Goal: Transaction & Acquisition: Purchase product/service

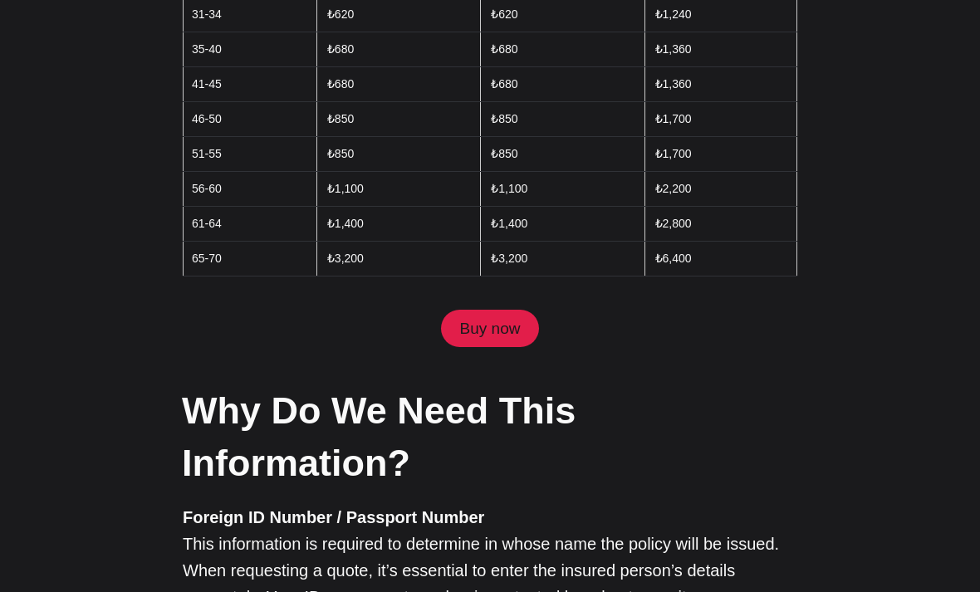
scroll to position [1215, 0]
click at [505, 310] on link "Buy now" at bounding box center [490, 329] width 98 height 38
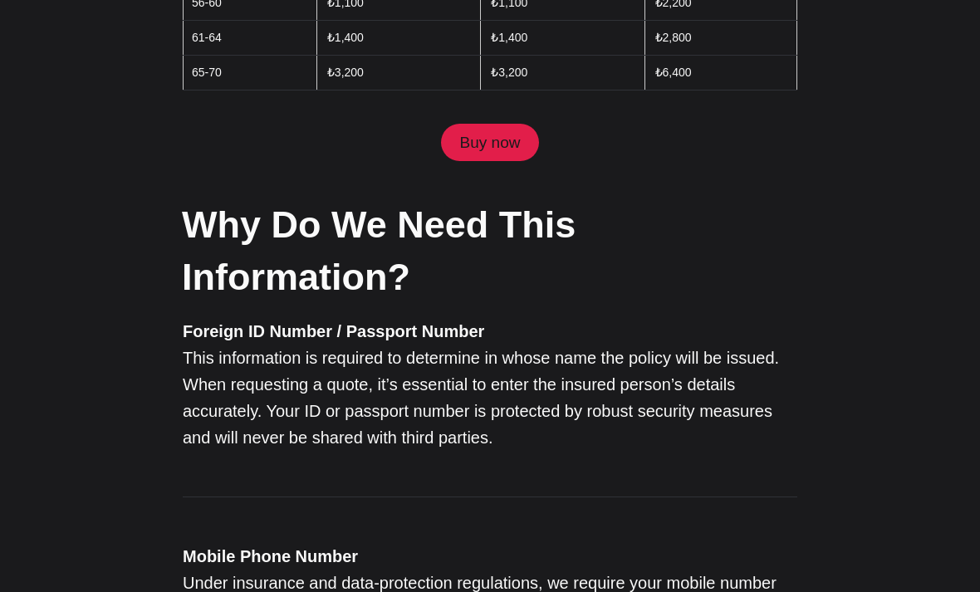
scroll to position [1337, 0]
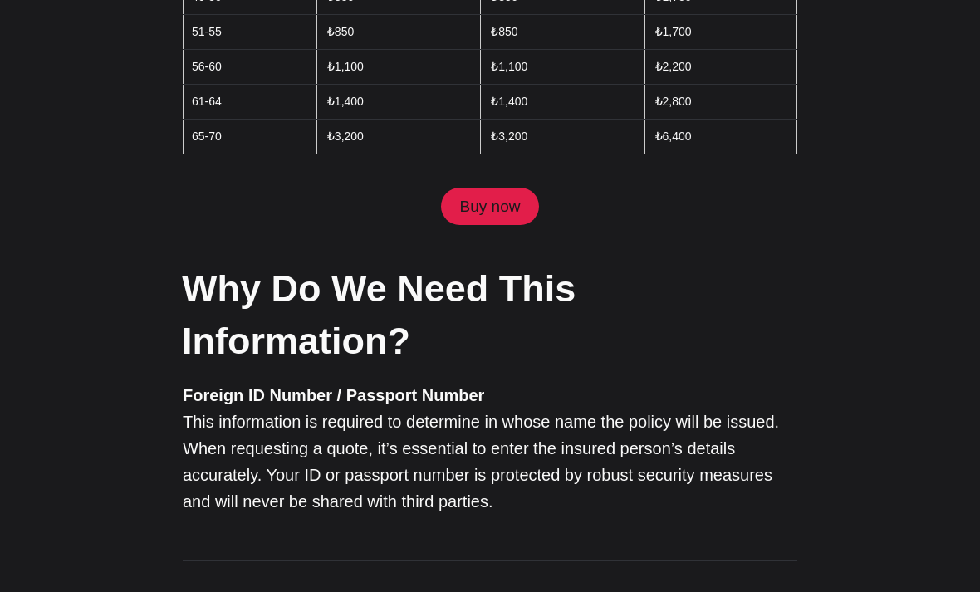
click at [506, 188] on link "Buy now" at bounding box center [490, 207] width 98 height 38
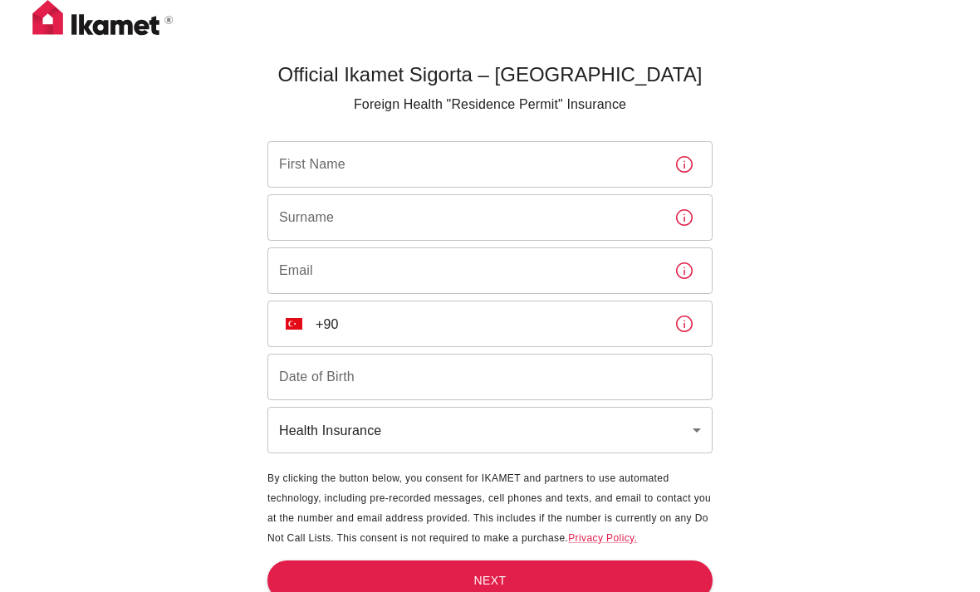
click at [565, 166] on input "First Name" at bounding box center [464, 164] width 394 height 47
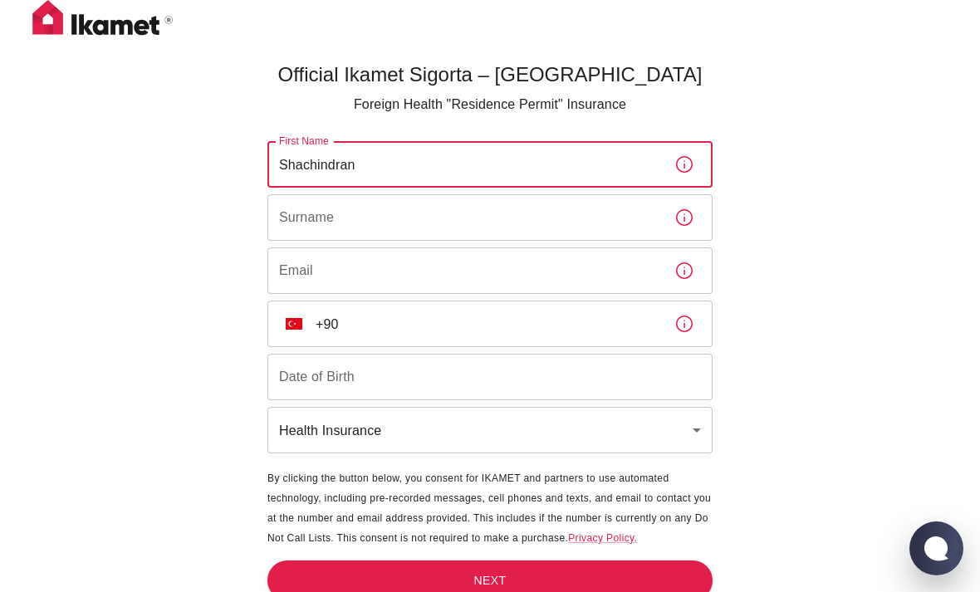
type input "Shachindran"
click at [527, 218] on input "Surname" at bounding box center [464, 217] width 394 height 47
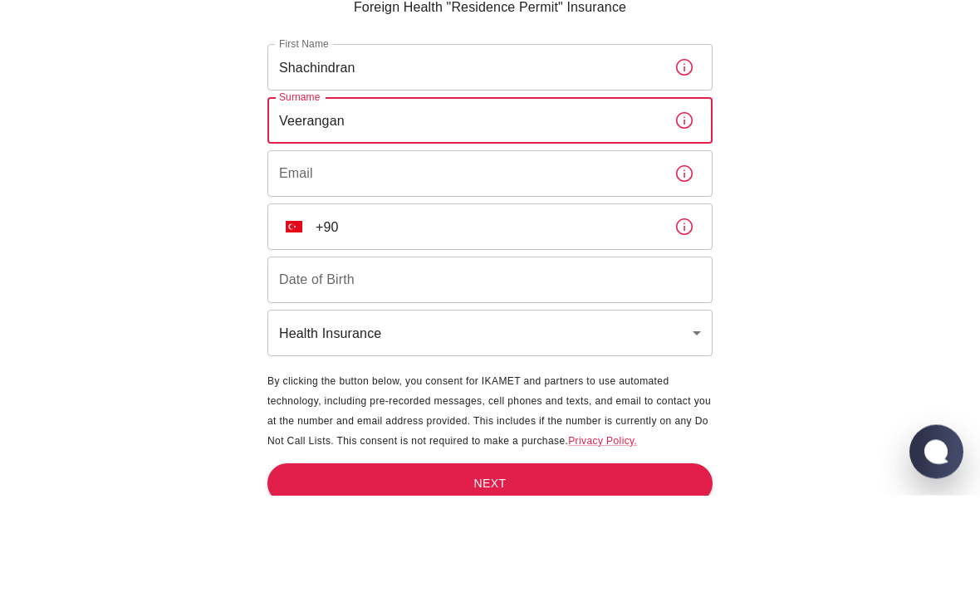
type input "Veerangan"
click at [574, 247] on input "Email" at bounding box center [464, 270] width 394 height 47
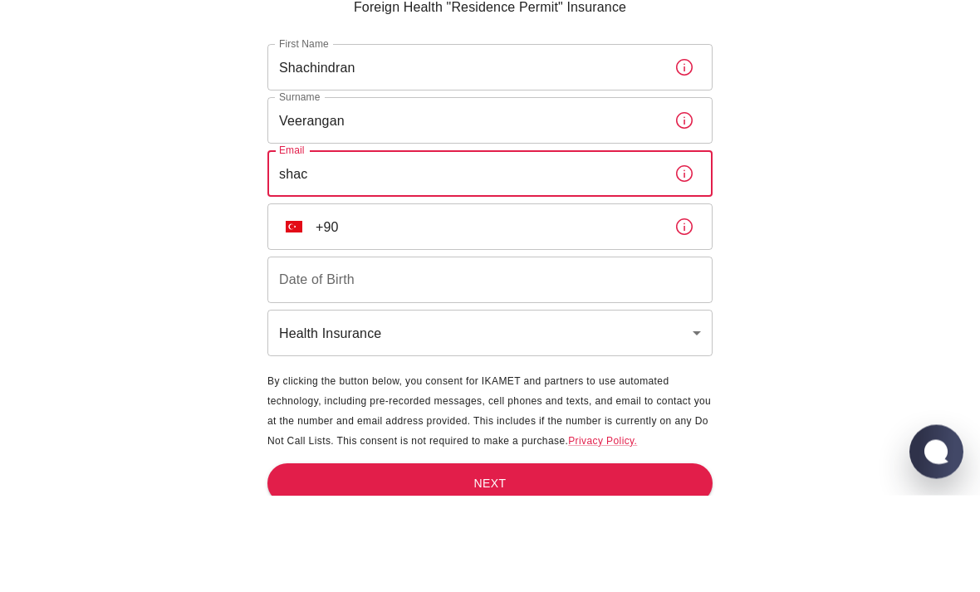
type input "shachindran4@gmail.com"
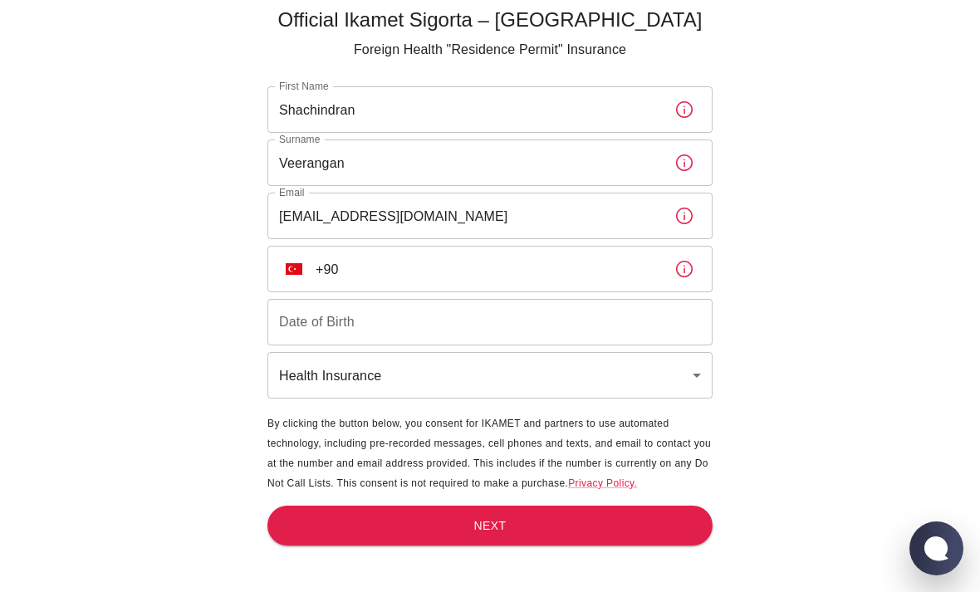
click at [553, 246] on input "+90" at bounding box center [488, 269] width 345 height 47
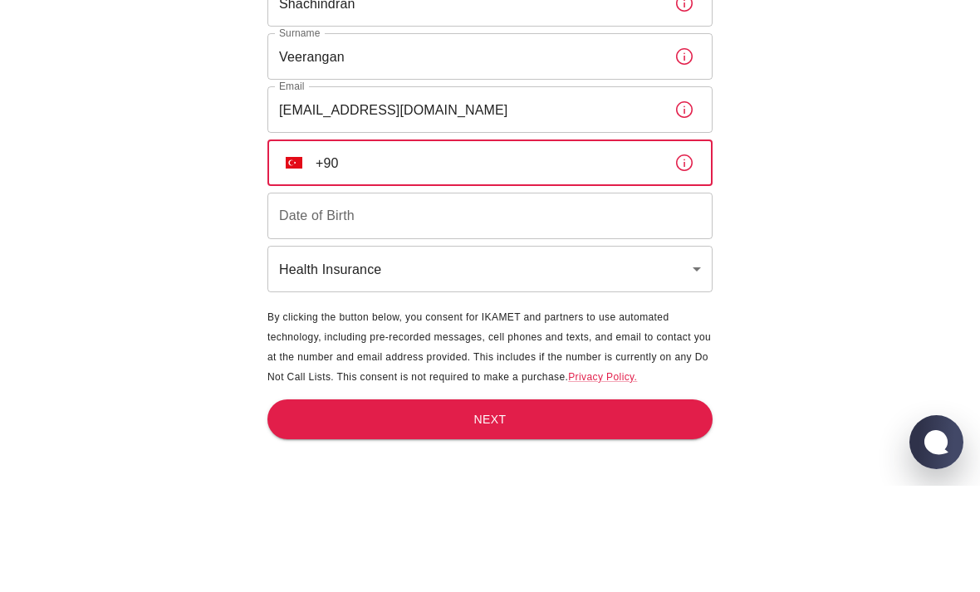
click at [281, 254] on button "TR" at bounding box center [294, 269] width 30 height 30
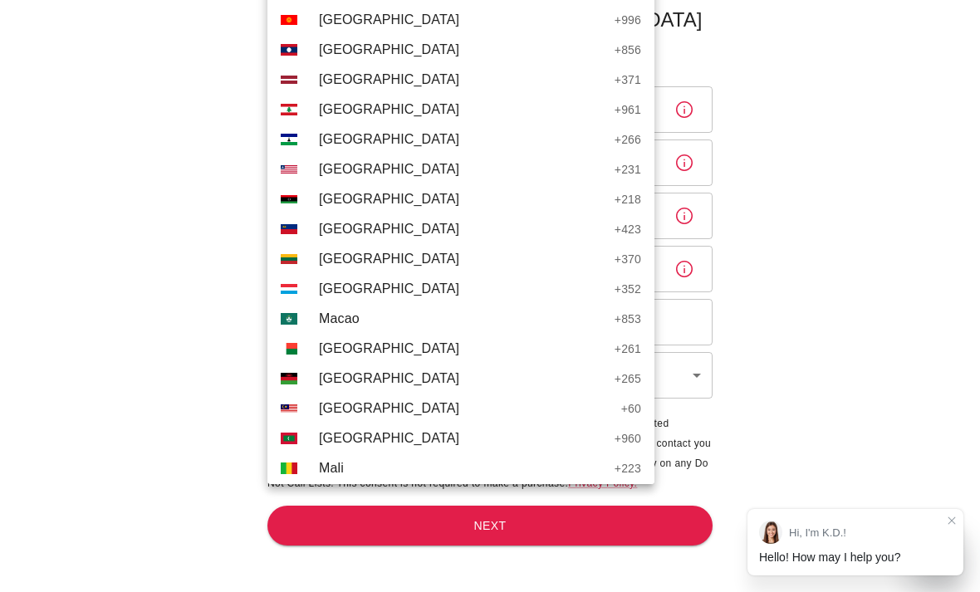
scroll to position [3595, 0]
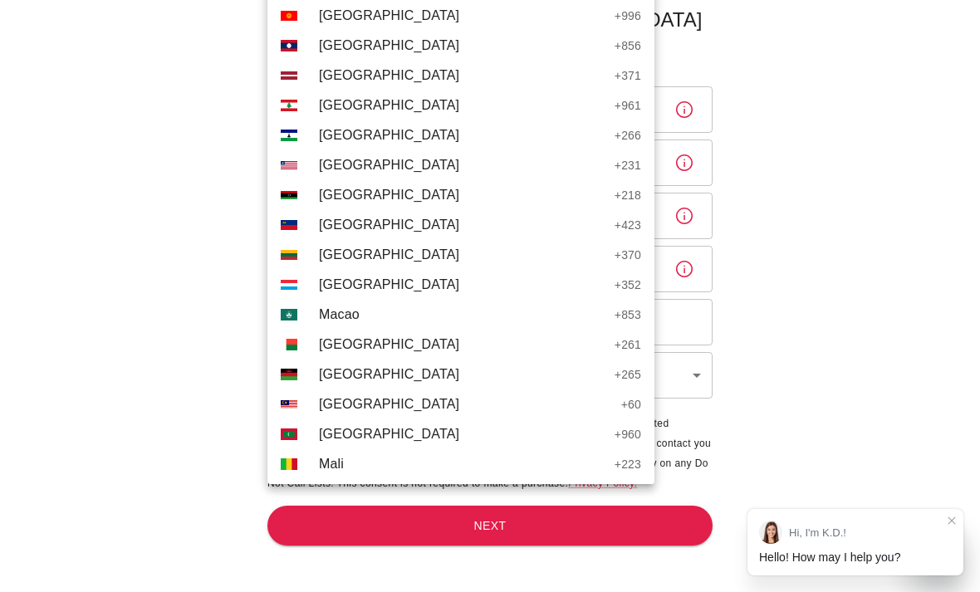
click at [419, 401] on span "Malaysia" at bounding box center [466, 404] width 294 height 20
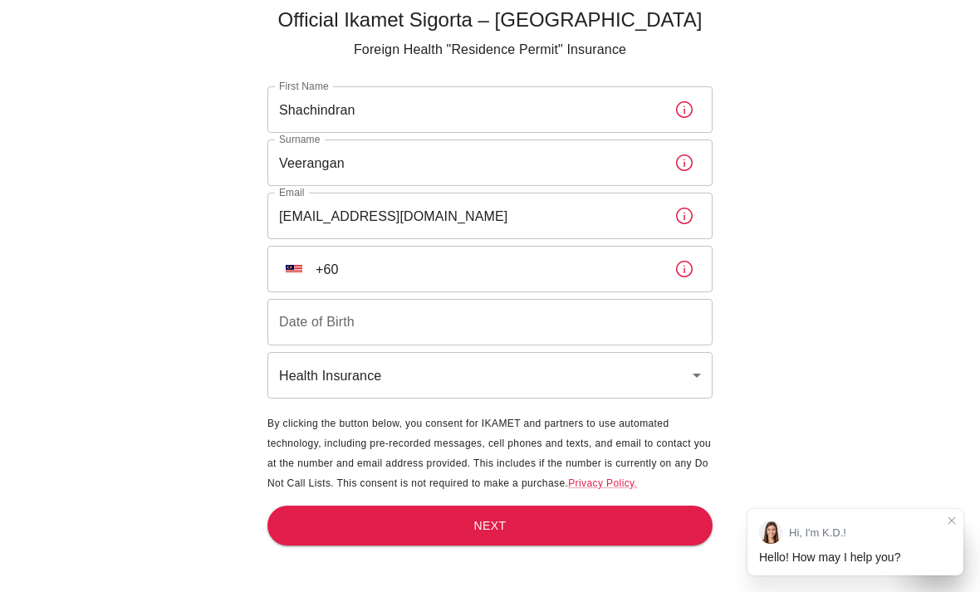
click at [556, 246] on input "+60" at bounding box center [488, 269] width 345 height 47
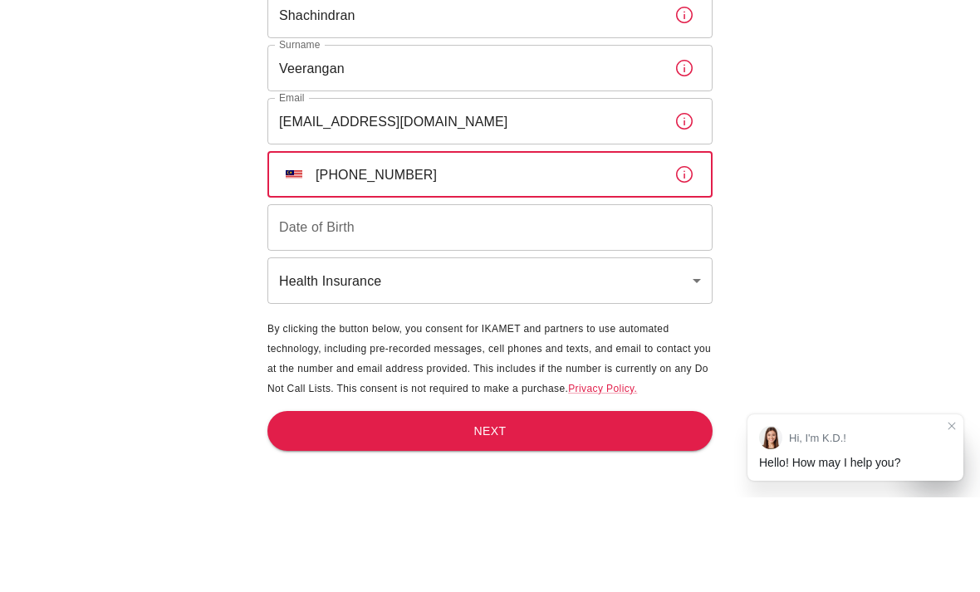
type input "+60 19 958 9799"
click at [635, 299] on input "Date of Birth" at bounding box center [489, 322] width 445 height 47
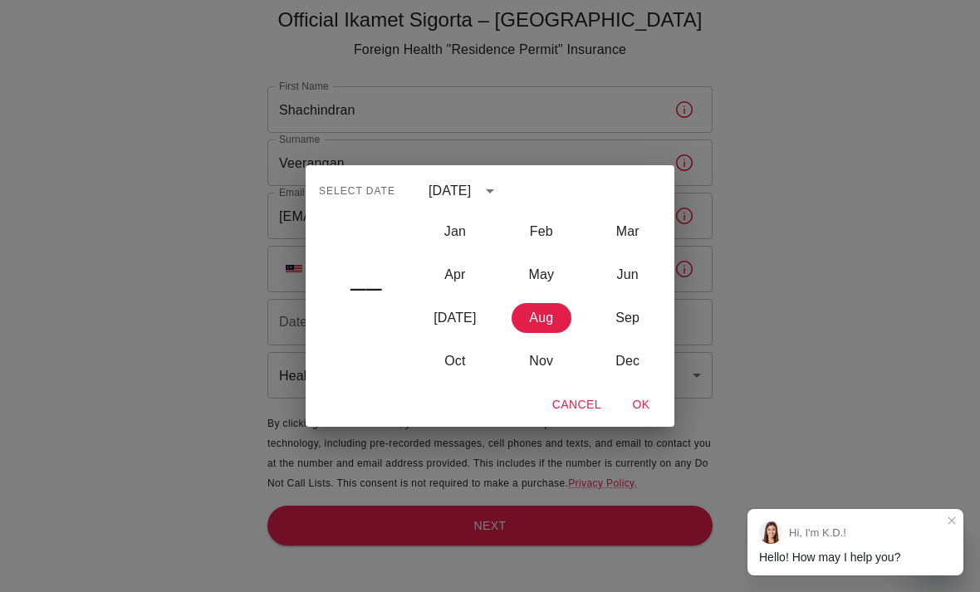
click at [494, 191] on icon "calendar view is open, switch to year view" at bounding box center [490, 191] width 8 height 4
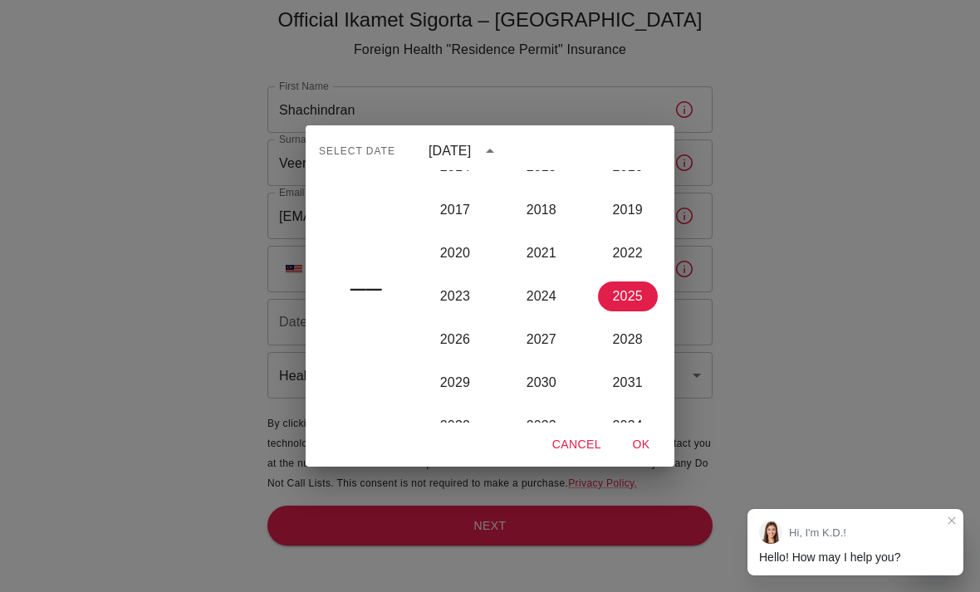
scroll to position [1572, 0]
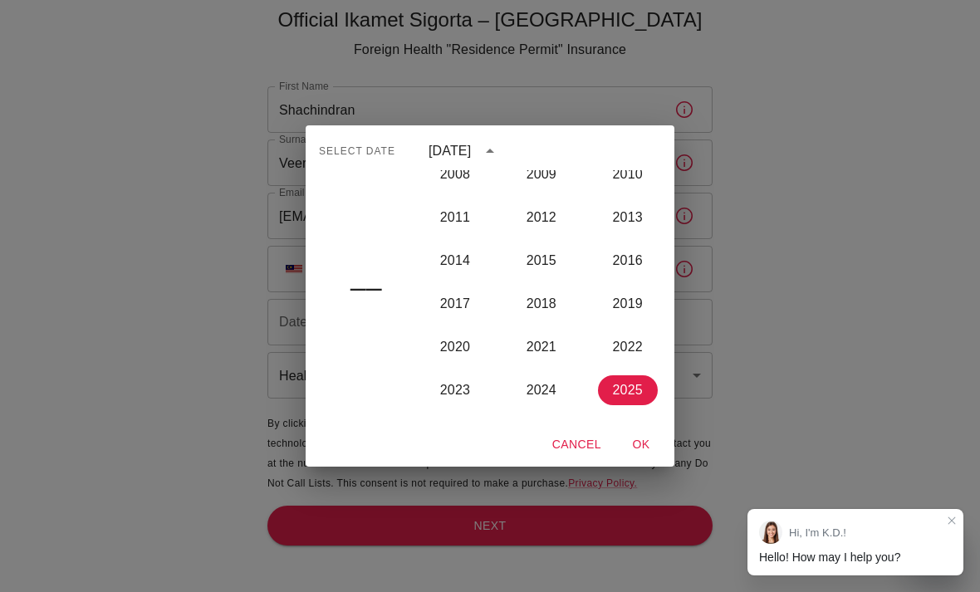
click at [471, 151] on div "August 2025" at bounding box center [450, 151] width 42 height 20
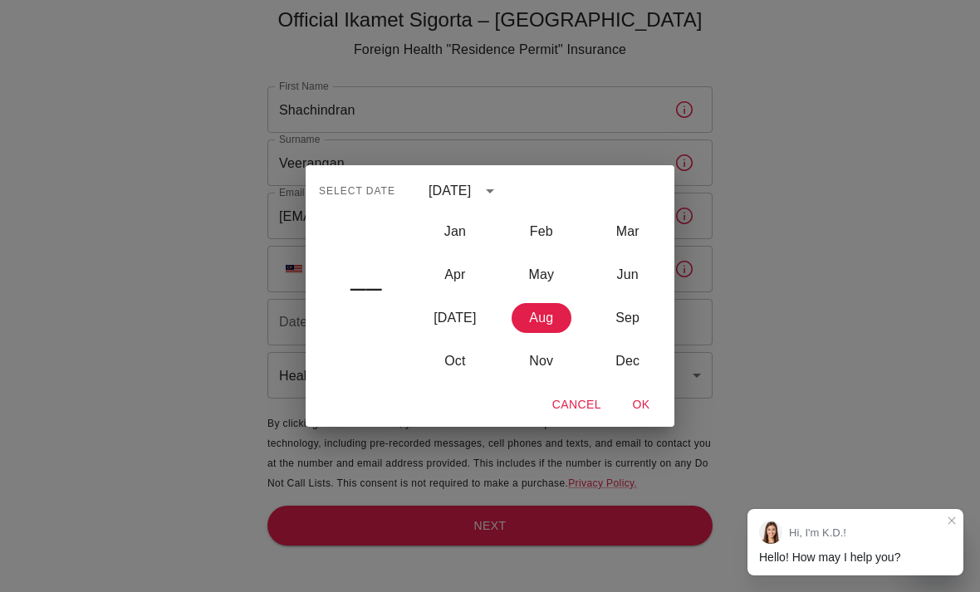
click at [471, 199] on div "August 2025" at bounding box center [450, 191] width 42 height 20
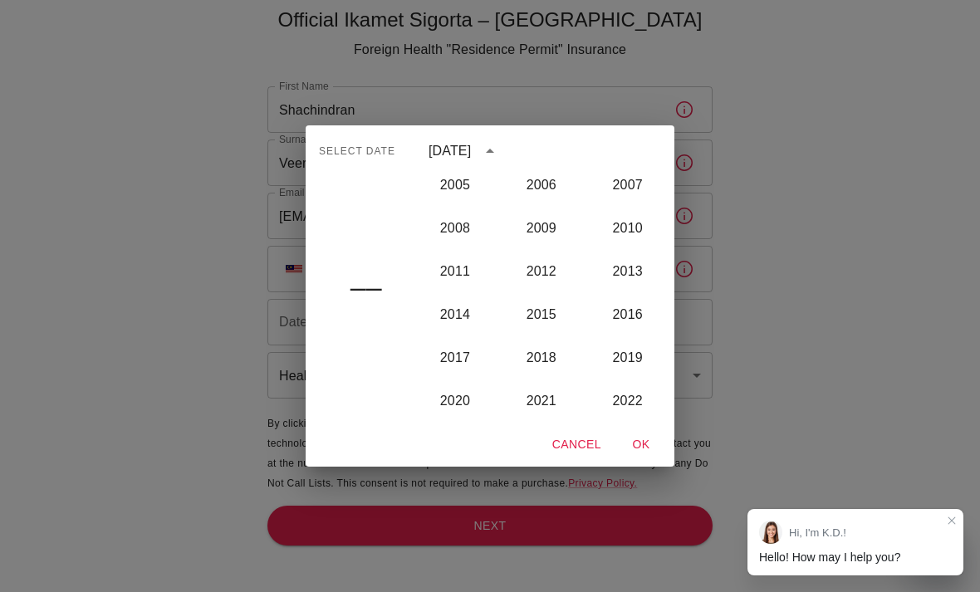
scroll to position [1520, 0]
click at [448, 188] on button "2005" at bounding box center [455, 184] width 60 height 30
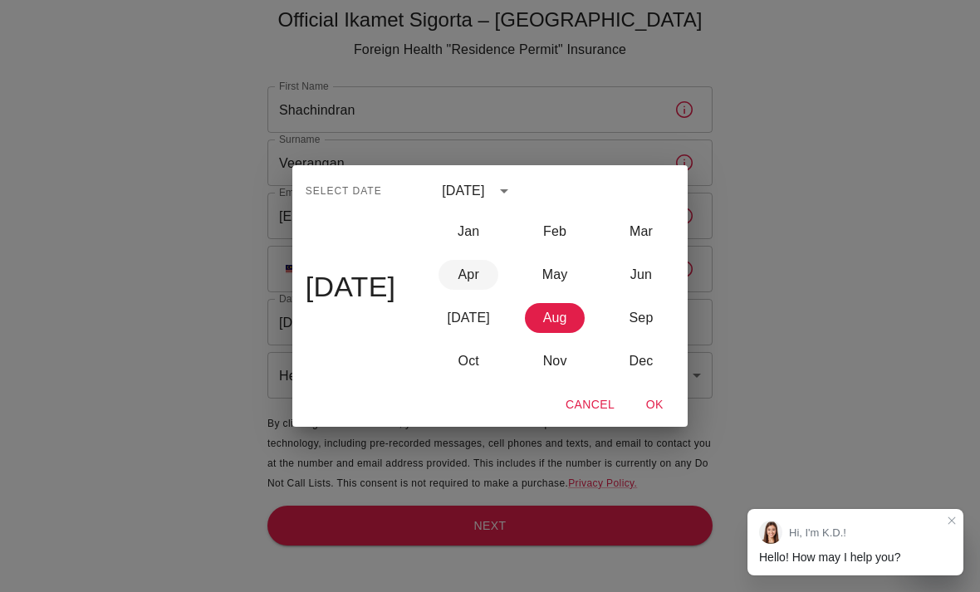
click at [468, 282] on button "Apr" at bounding box center [468, 275] width 60 height 30
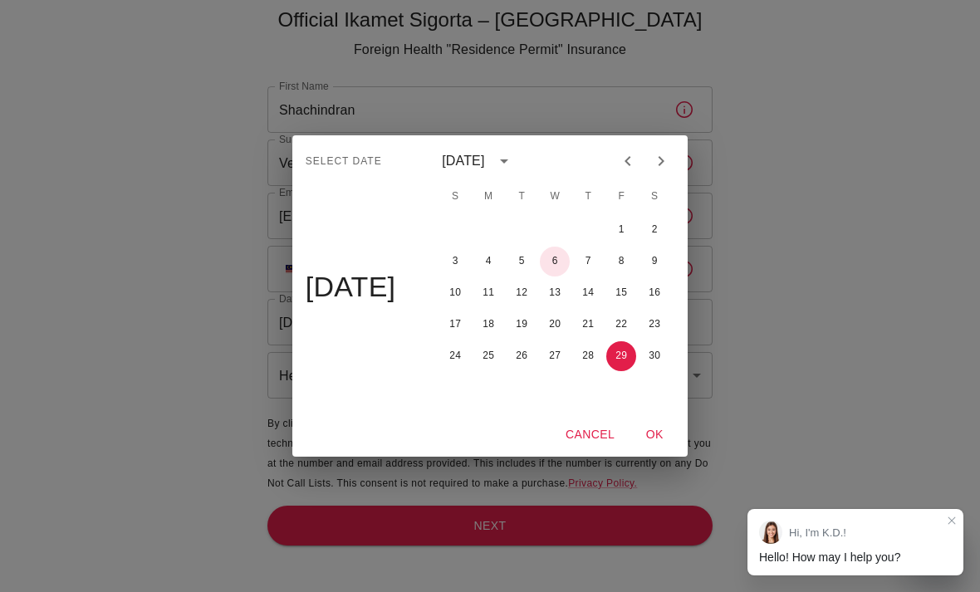
click at [559, 259] on button "6" at bounding box center [555, 262] width 30 height 30
type input "06/04/2005"
click at [654, 425] on button "OK" at bounding box center [654, 434] width 53 height 31
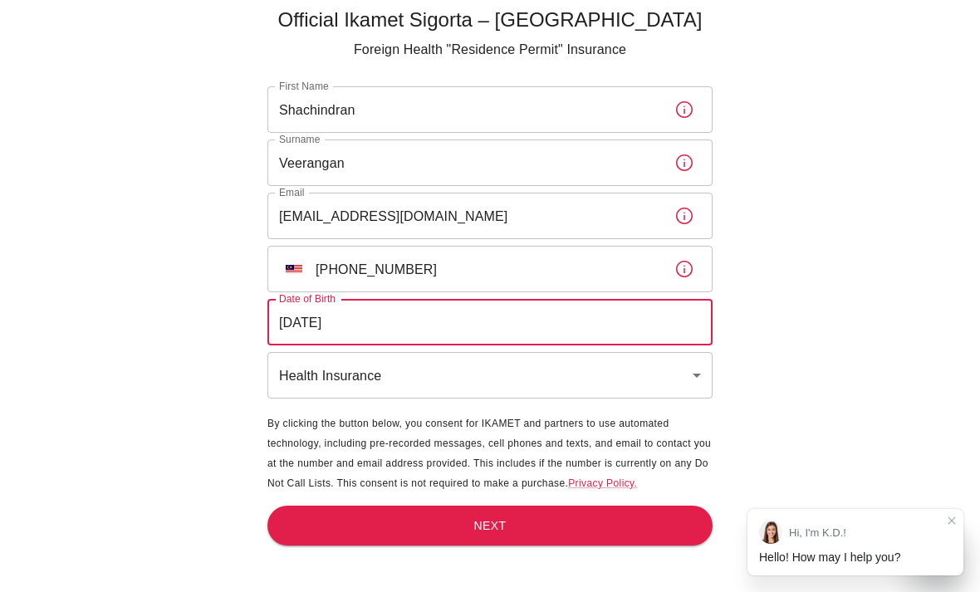
click at [610, 328] on body "Official Ikamet Sigorta – Turkey Foreign Health "Residence Permit" Insurance Fi…" at bounding box center [490, 268] width 980 height 647
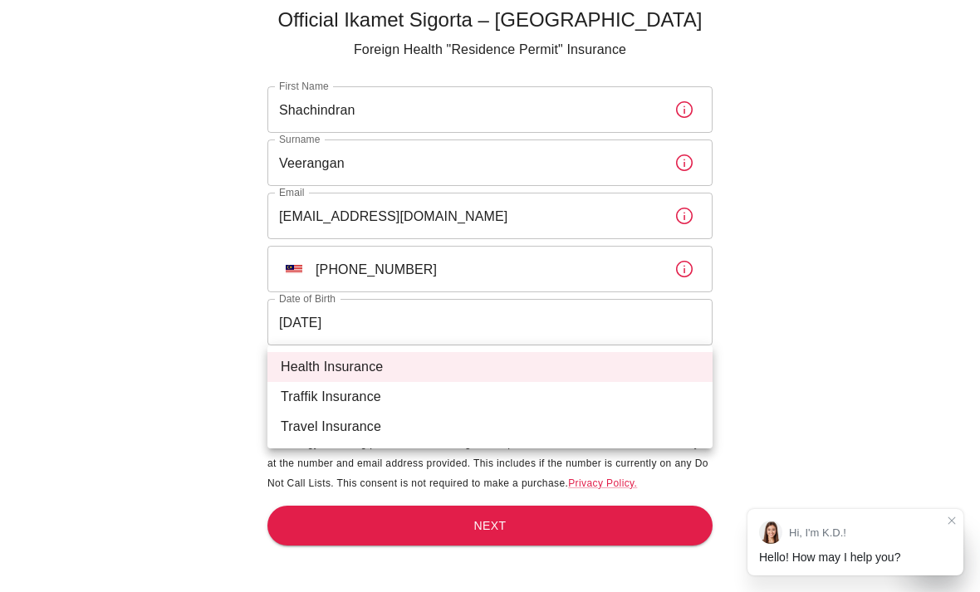
click at [159, 266] on div at bounding box center [490, 296] width 980 height 592
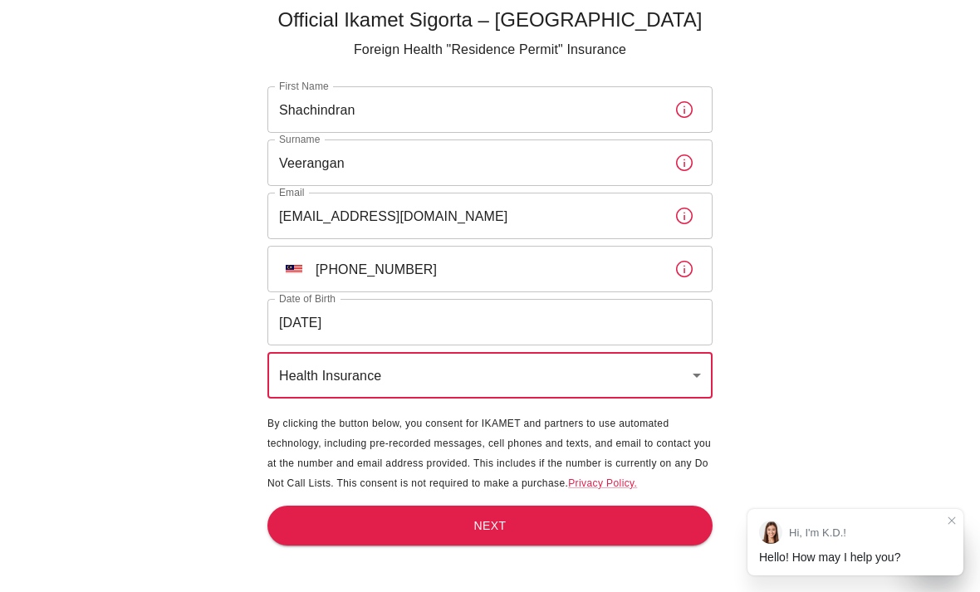
click at [621, 506] on button "Next" at bounding box center [489, 526] width 445 height 41
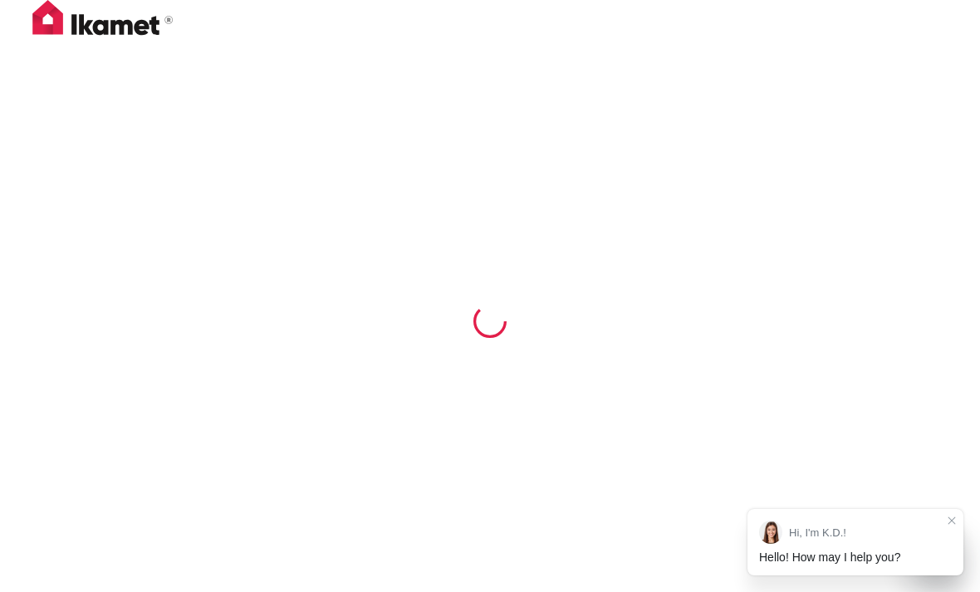
click at [130, 262] on div at bounding box center [490, 294] width 980 height 588
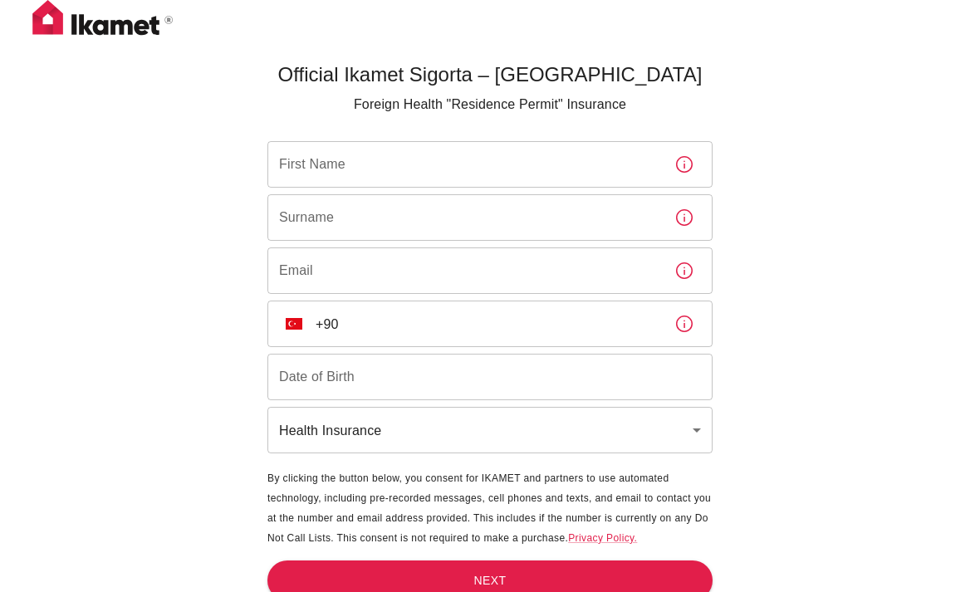
click at [607, 157] on input "First Name" at bounding box center [464, 164] width 394 height 47
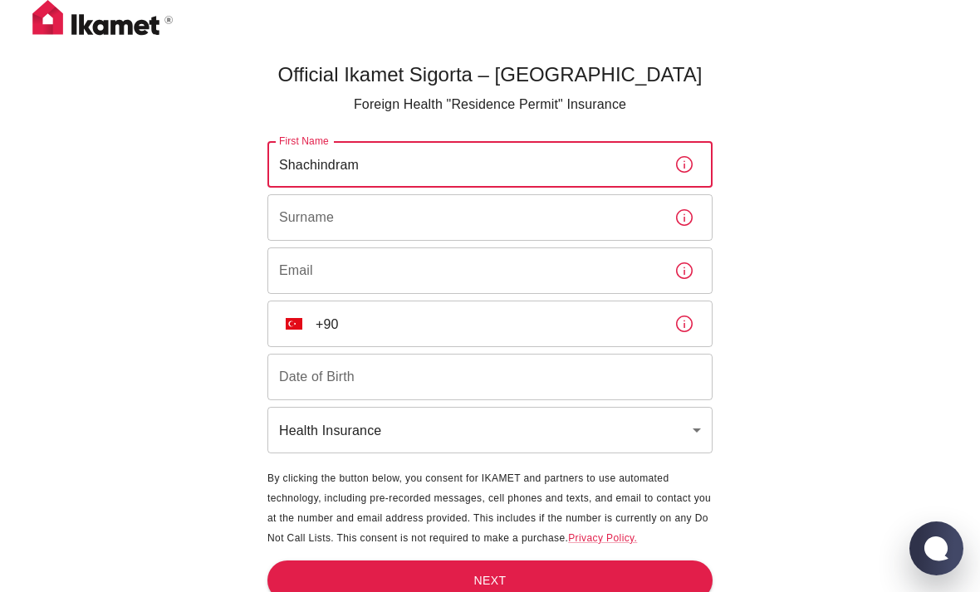
click at [571, 226] on input "Surname" at bounding box center [464, 217] width 394 height 47
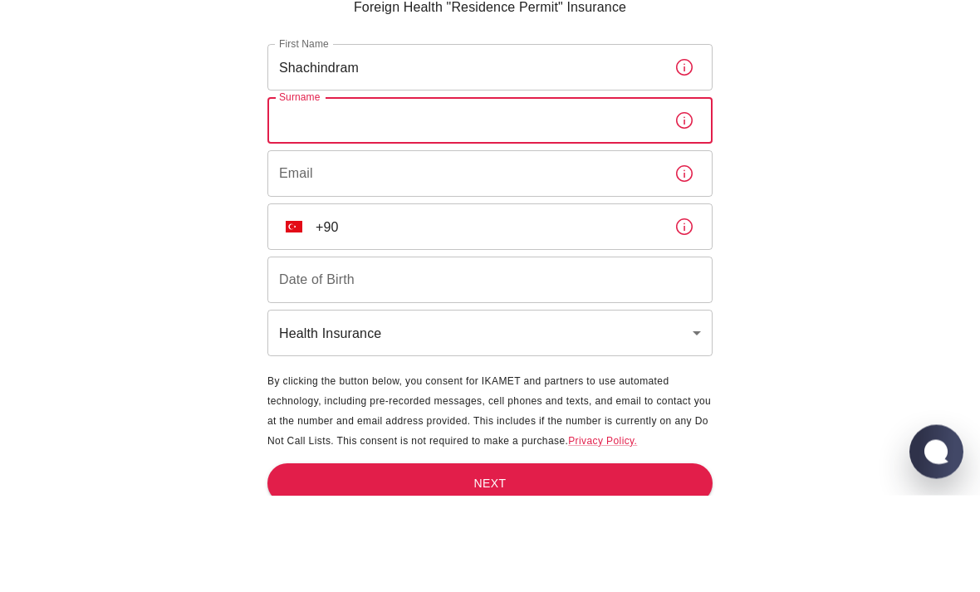
click at [526, 141] on input "Shachindram" at bounding box center [464, 164] width 394 height 47
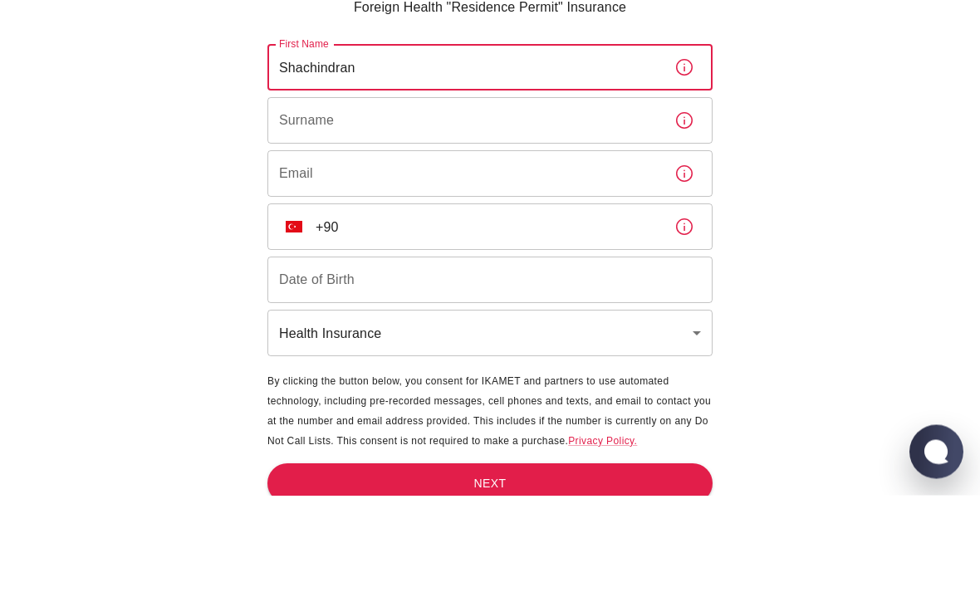
type input "Shachindran"
click at [580, 194] on input "Surname" at bounding box center [464, 217] width 394 height 47
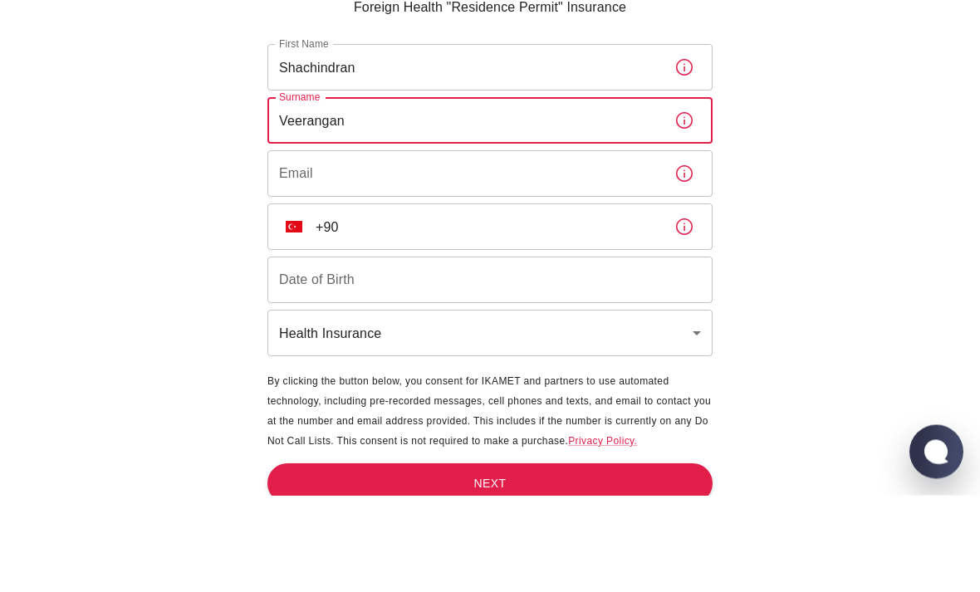
type input "Veerangan"
click at [599, 247] on input "Email" at bounding box center [464, 270] width 394 height 47
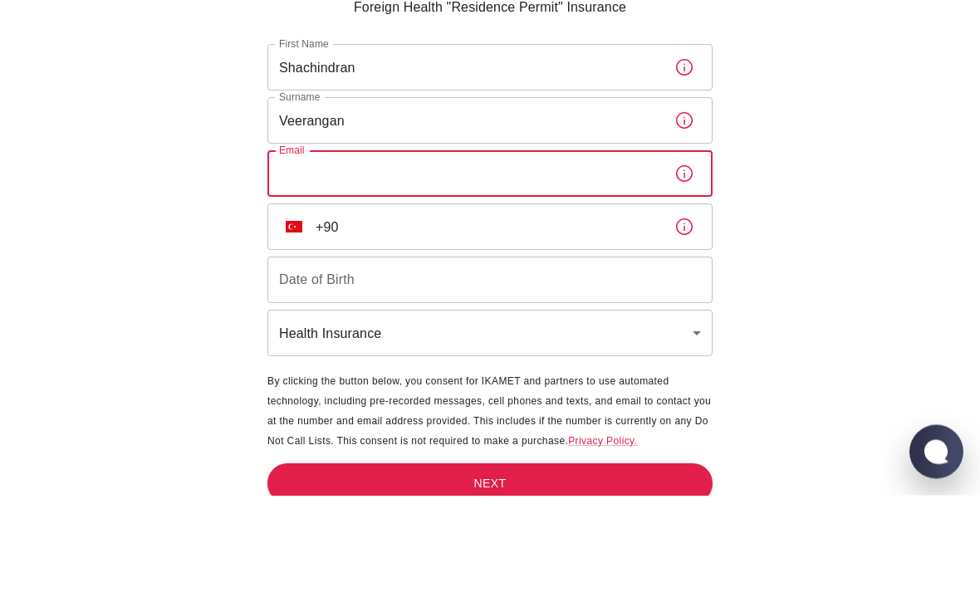
type input "shachindran4@gmail.com"
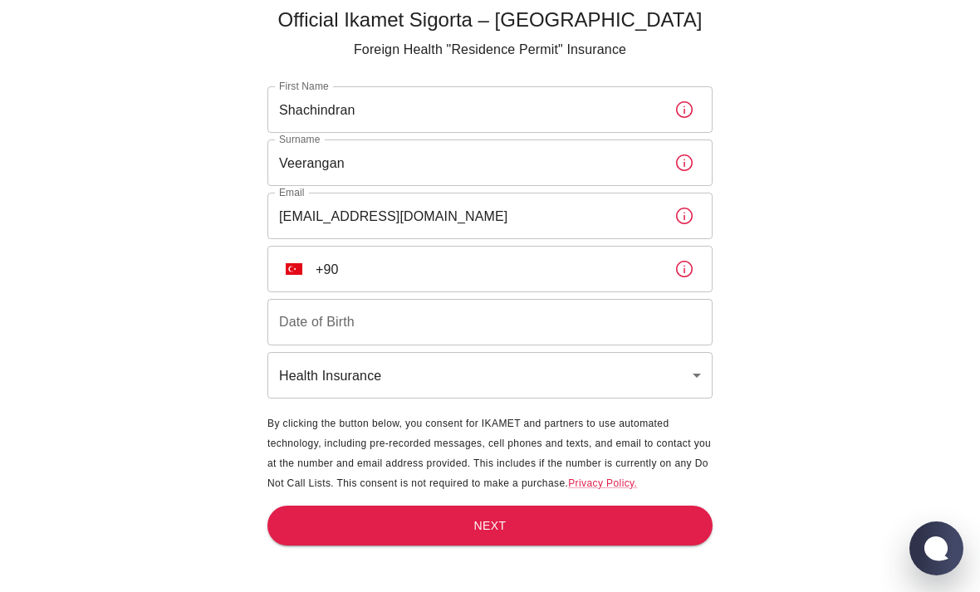
click at [534, 246] on input "+90" at bounding box center [488, 269] width 345 height 47
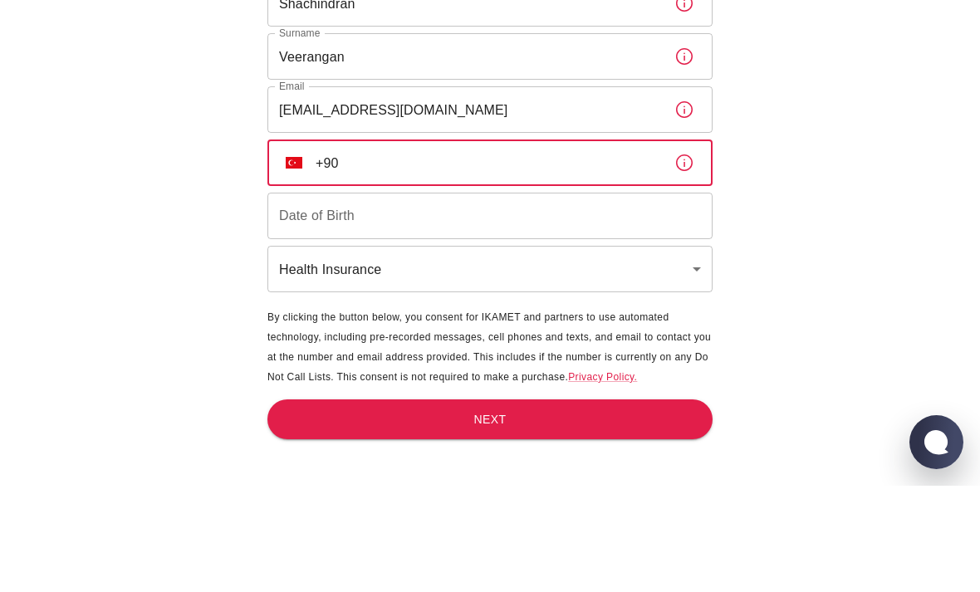
click at [298, 263] on img "Select country" at bounding box center [294, 269] width 17 height 12
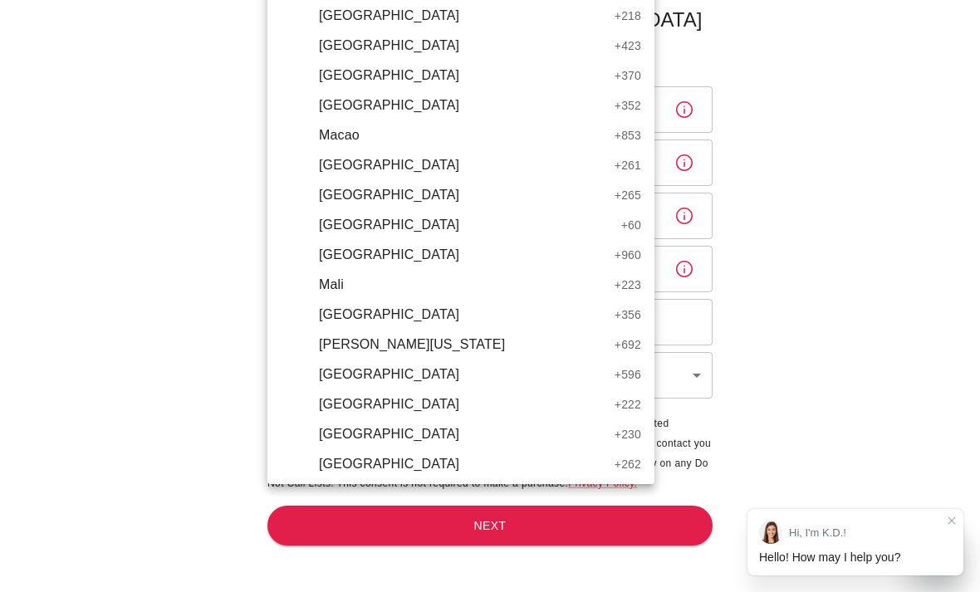
scroll to position [3781, 0]
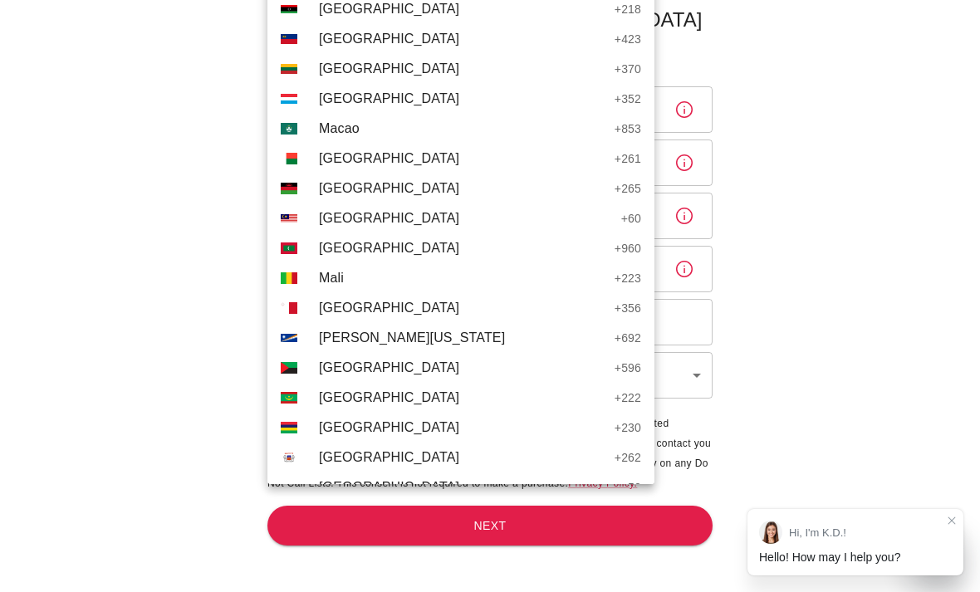
click at [282, 221] on img at bounding box center [289, 218] width 17 height 8
type input "+60"
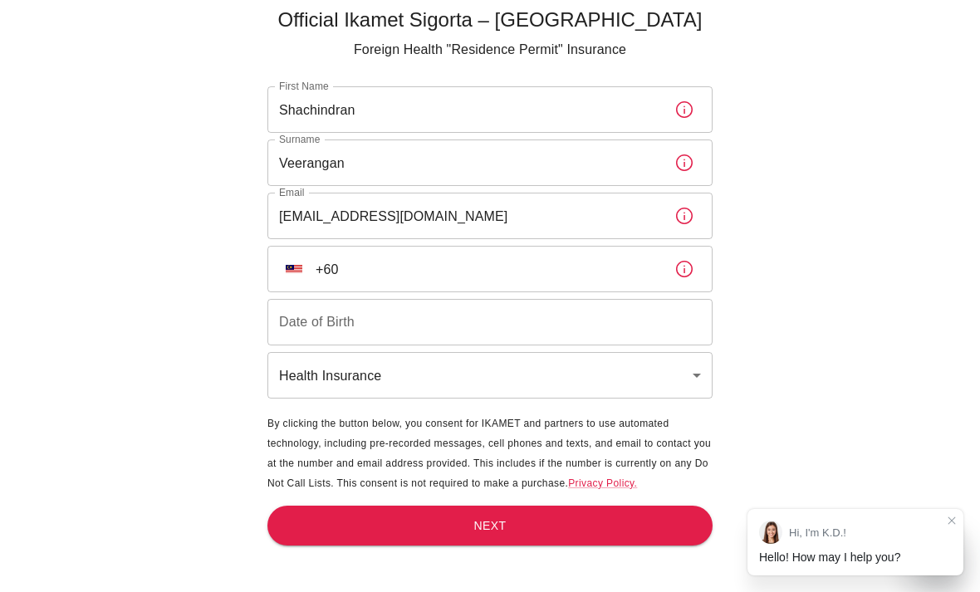
click at [567, 299] on input "Date of Birth" at bounding box center [489, 322] width 445 height 47
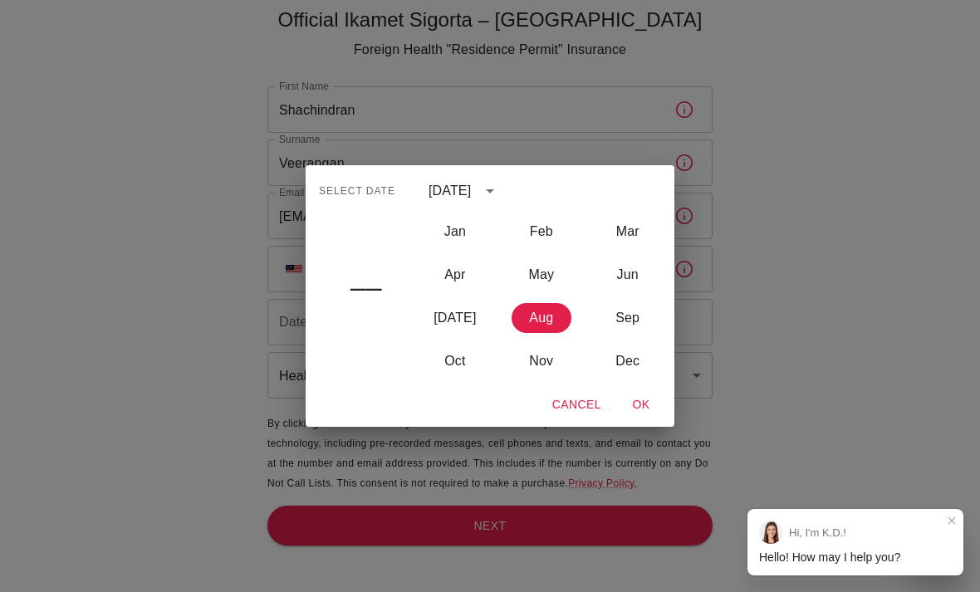
click at [237, 212] on div "Select date –– August 2025 Jan Feb Mar Apr May Jun Jul Aug Sep Oct Nov Dec Canc…" at bounding box center [490, 296] width 980 height 592
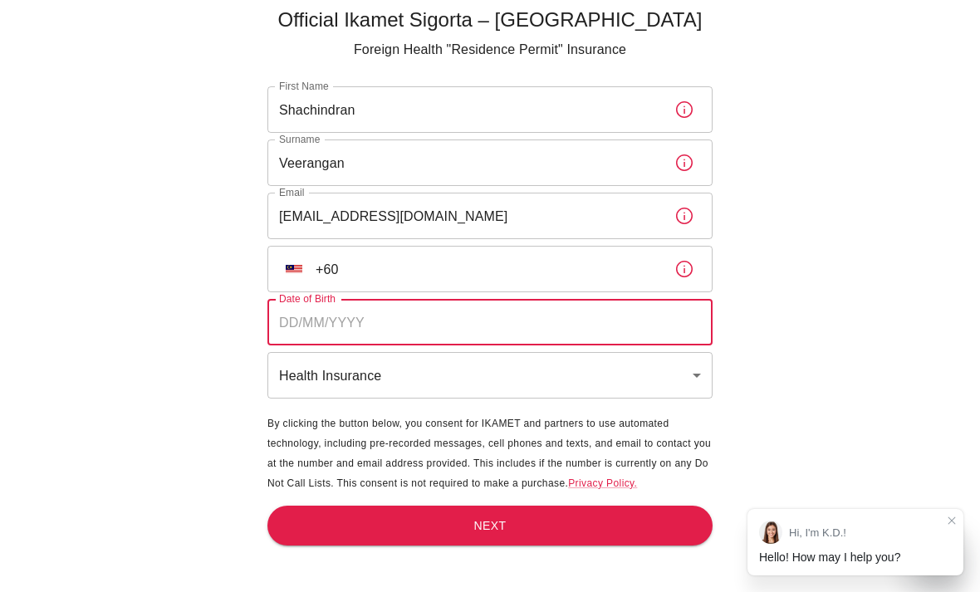
click at [565, 246] on input "+60" at bounding box center [488, 269] width 345 height 47
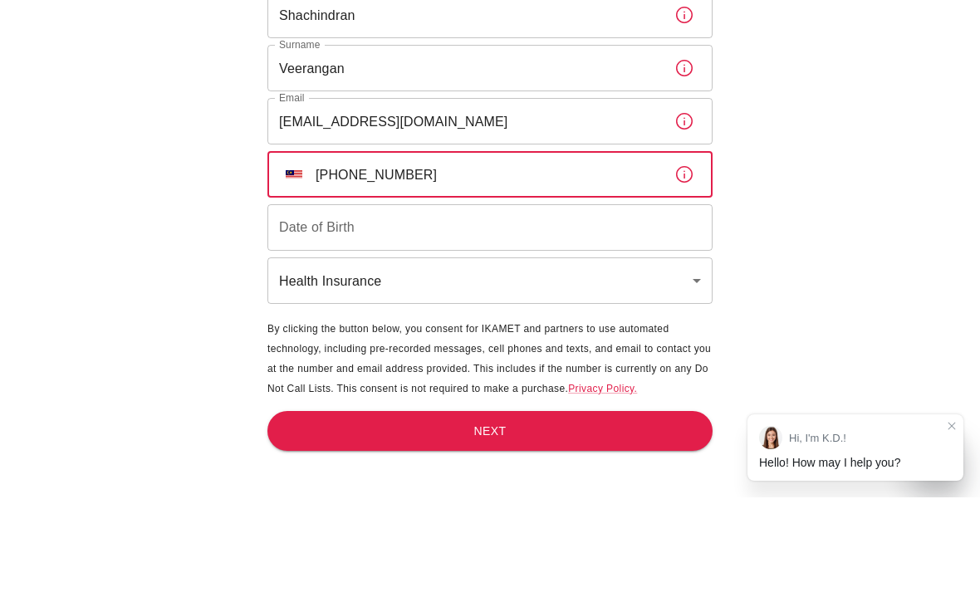
type input "+60 19 958 9799"
click at [620, 299] on input "Date of Birth" at bounding box center [489, 322] width 445 height 47
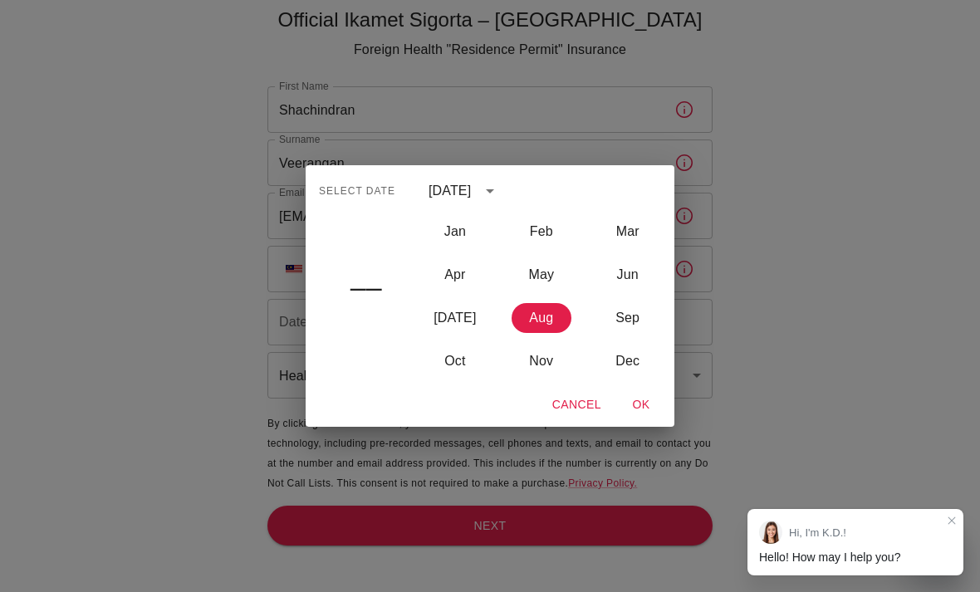
click at [476, 199] on div "August 2025" at bounding box center [452, 191] width 47 height 20
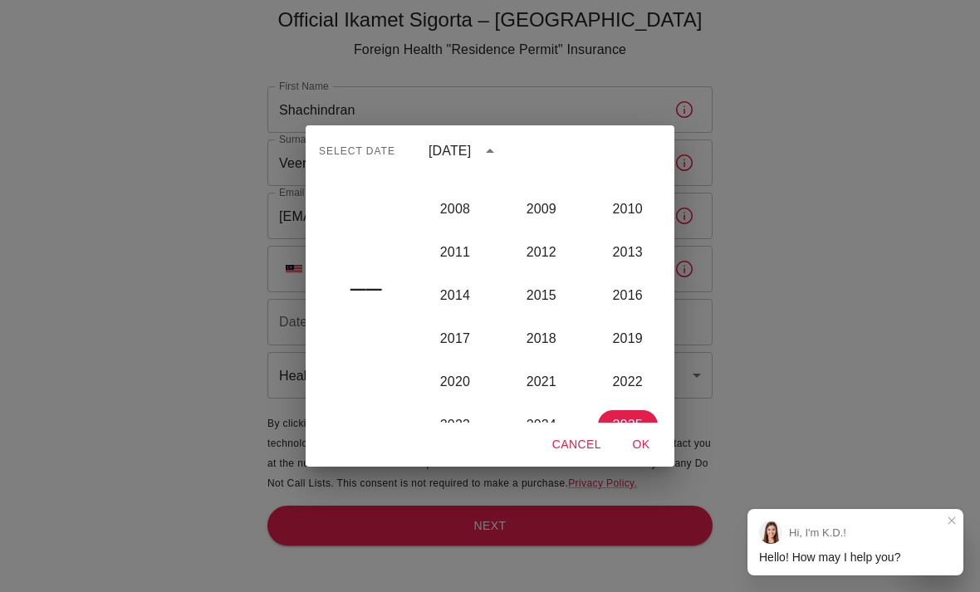
scroll to position [1475, 0]
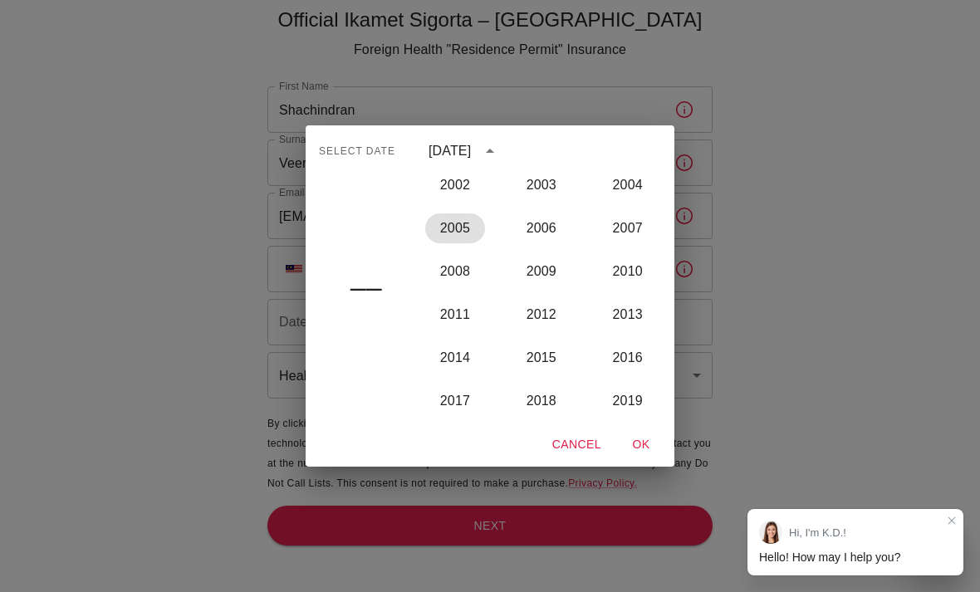
click at [458, 228] on button "2005" at bounding box center [455, 228] width 60 height 30
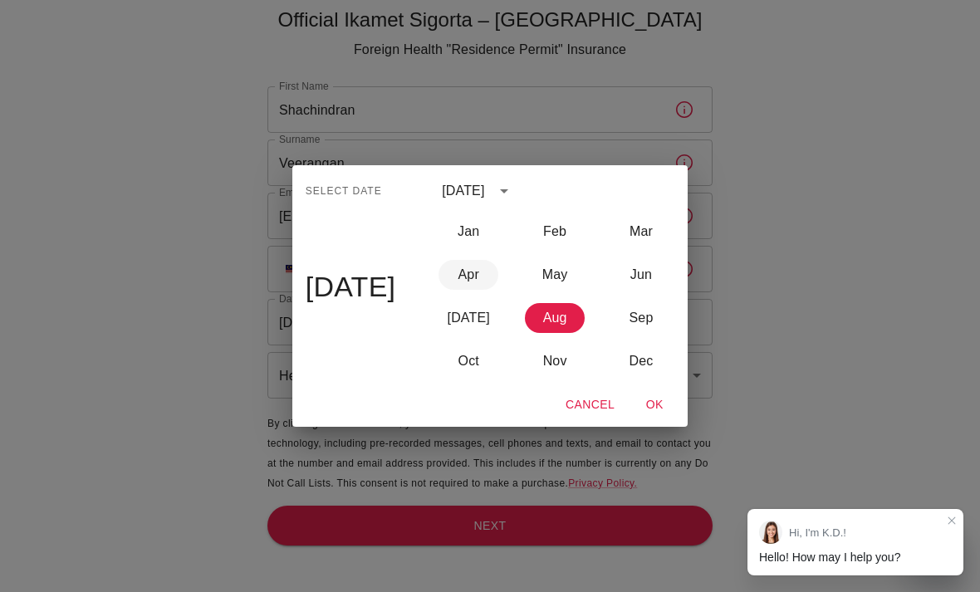
click at [466, 281] on button "Apr" at bounding box center [468, 275] width 60 height 30
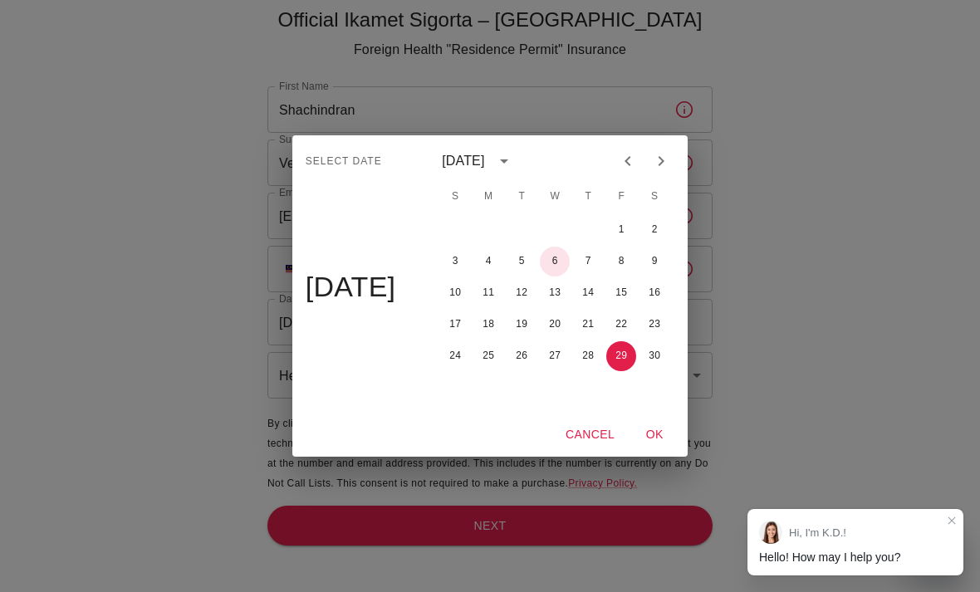
click at [559, 259] on button "6" at bounding box center [555, 262] width 30 height 30
type input "06/04/2005"
click at [674, 422] on button "OK" at bounding box center [654, 434] width 53 height 31
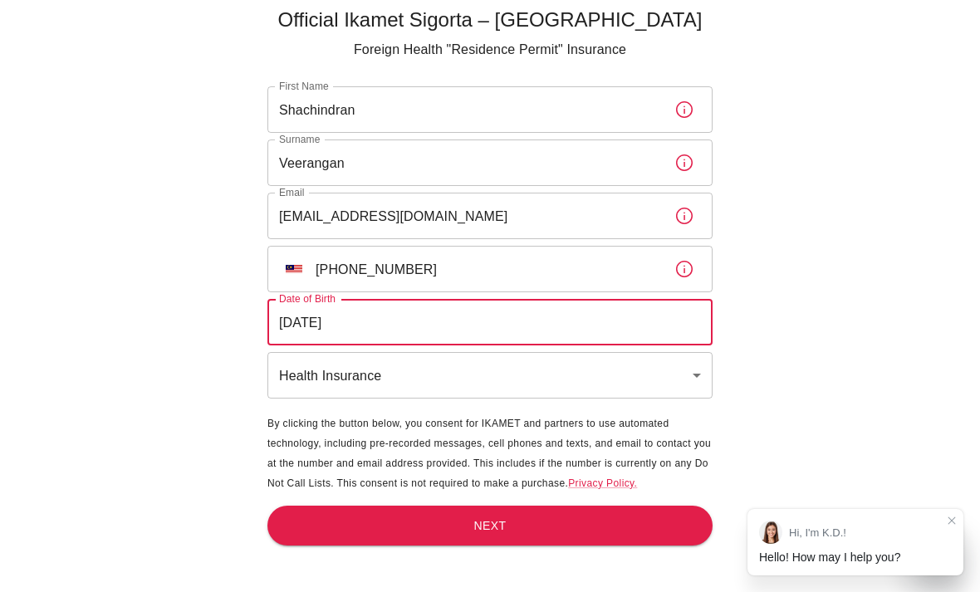
click at [604, 317] on body "Official Ikamet Sigorta – Turkey Foreign Health "Residence Permit" Insurance Fi…" at bounding box center [490, 268] width 980 height 647
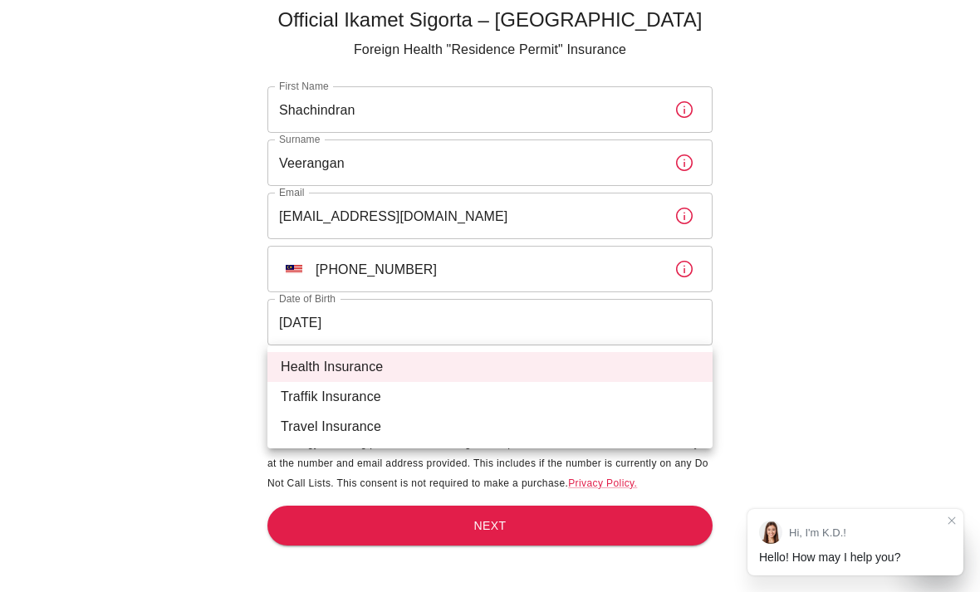
click at [130, 276] on div at bounding box center [490, 296] width 980 height 592
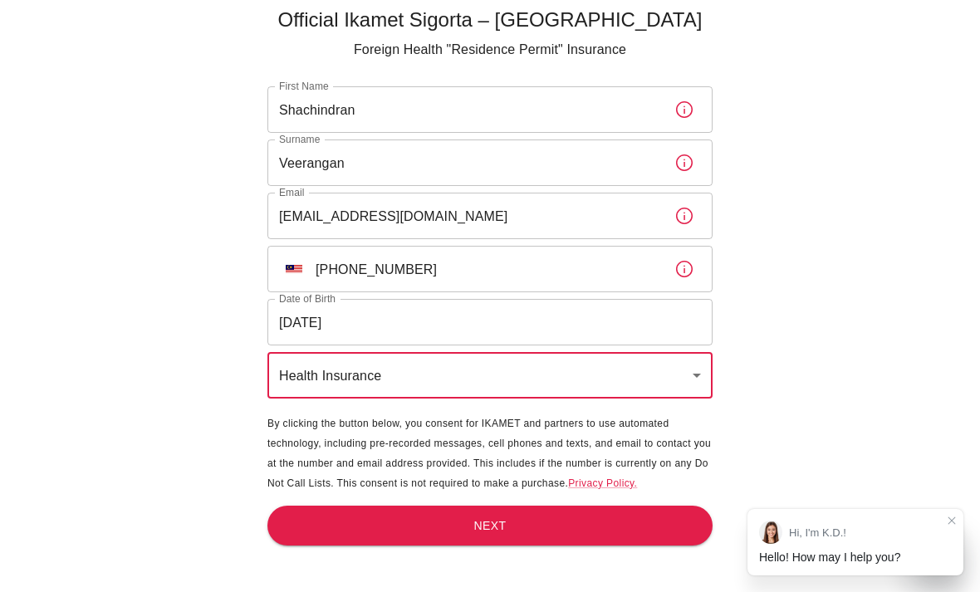
click at [619, 506] on button "Next" at bounding box center [489, 526] width 445 height 41
